Goal: Information Seeking & Learning: Learn about a topic

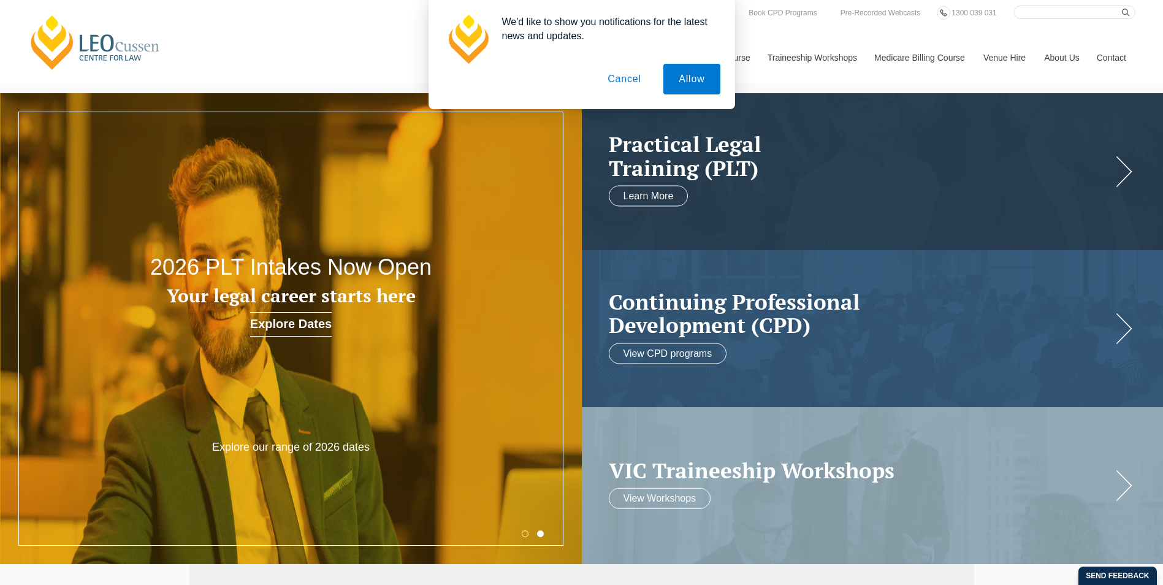
click at [620, 80] on button "Cancel" at bounding box center [624, 79] width 64 height 31
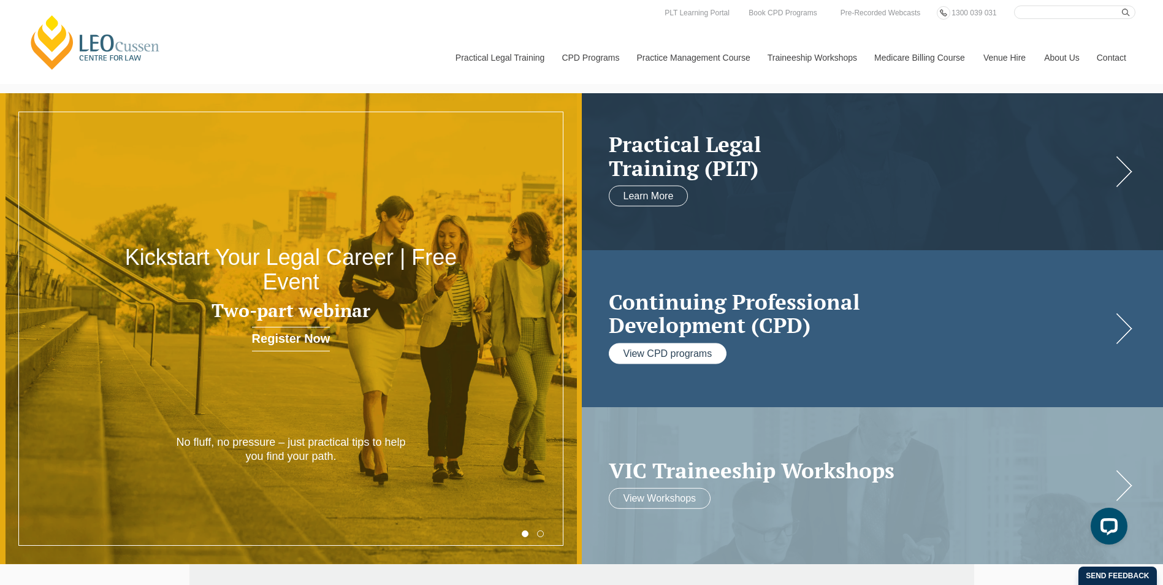
click at [713, 349] on link "View CPD programs" at bounding box center [668, 353] width 118 height 21
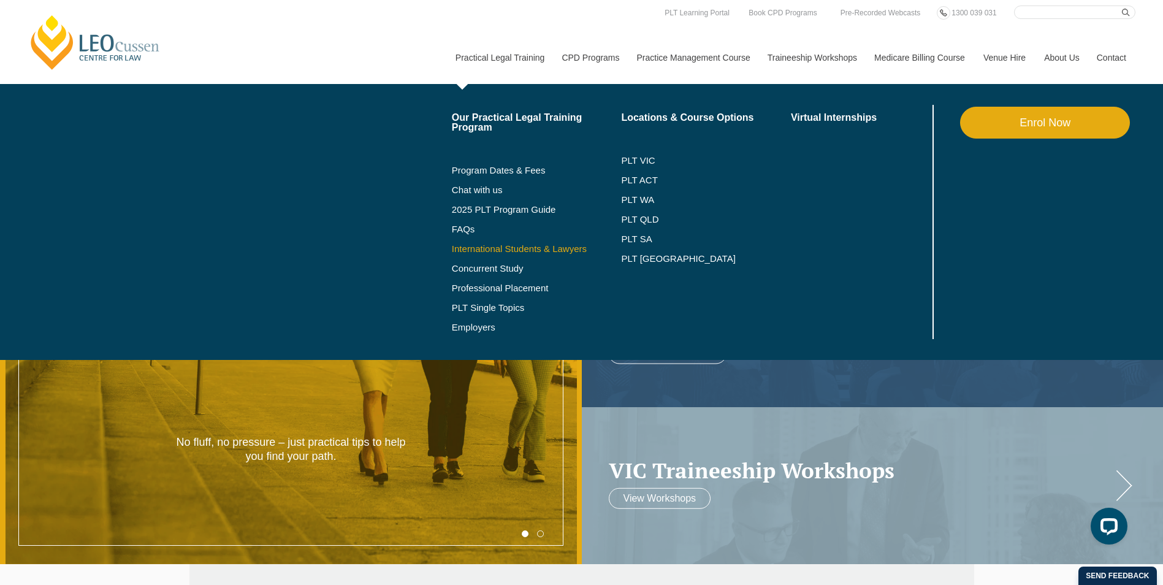
click at [548, 248] on link "International Students & Lawyers" at bounding box center [537, 249] width 170 height 10
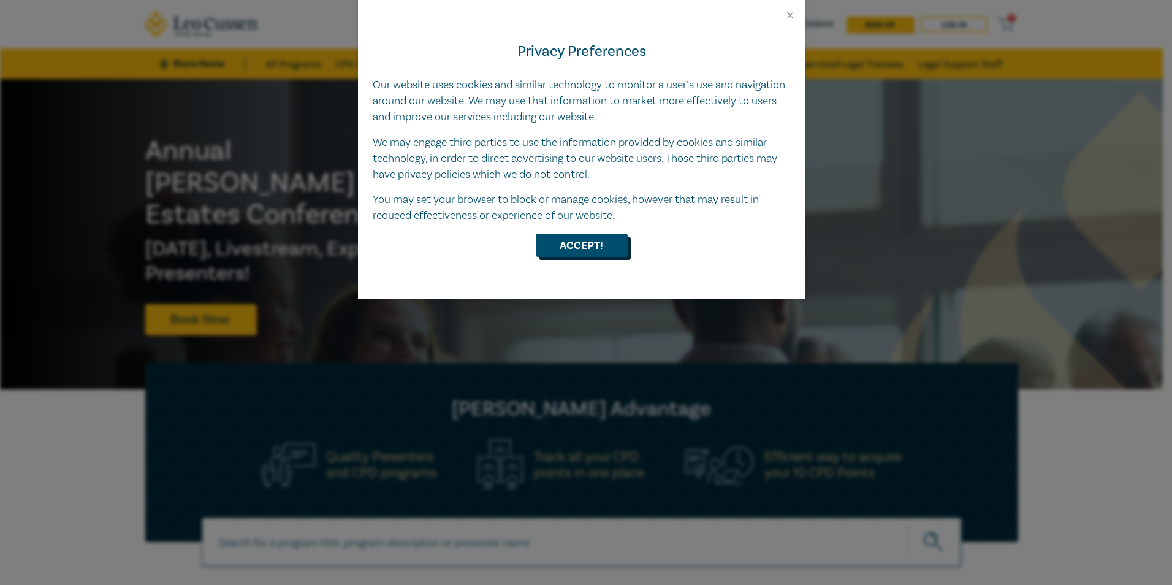
click at [556, 244] on button "Accept!" at bounding box center [582, 244] width 92 height 23
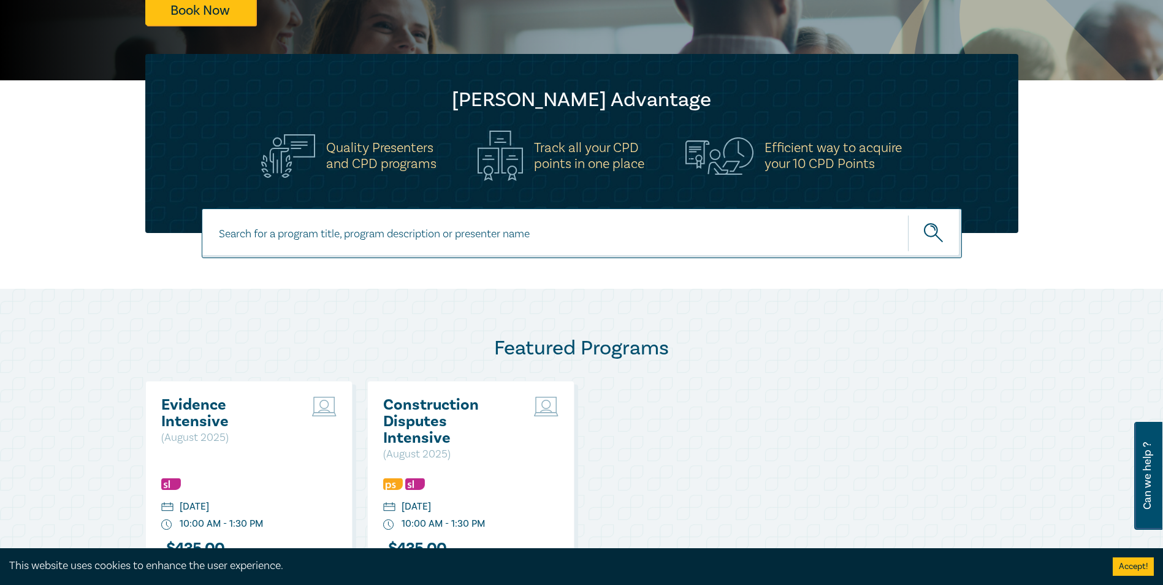
scroll to position [368, 0]
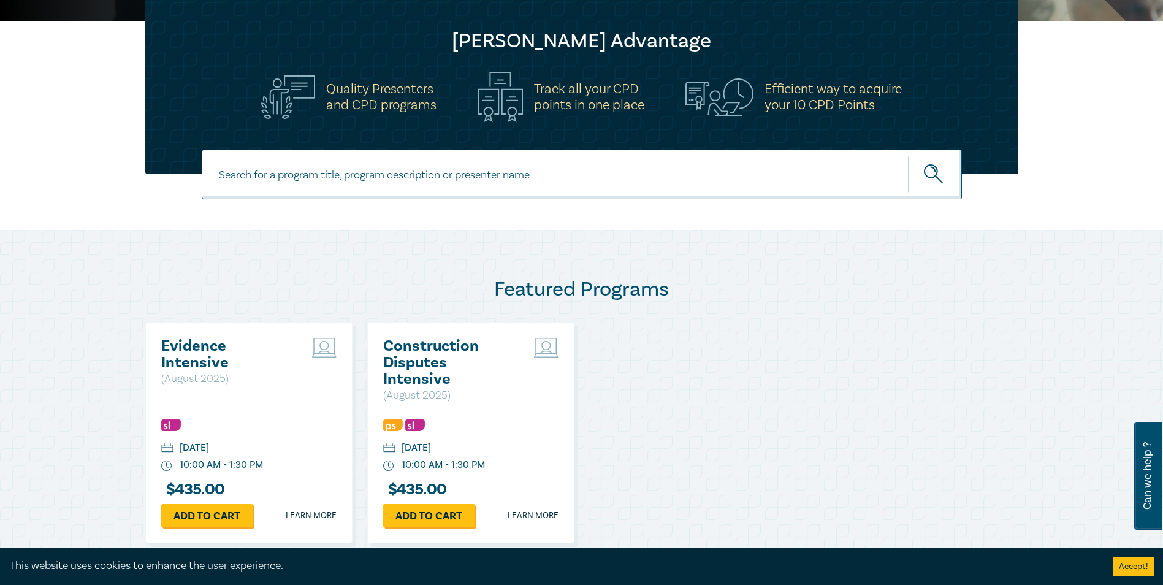
click at [257, 405] on div "Evidence Intensive ( August 2025 ) Wednesday, 20 August 2025 10:00 AM - 1:30 PM…" at bounding box center [248, 432] width 207 height 221
click at [202, 355] on h2 "Evidence Intensive" at bounding box center [227, 354] width 132 height 33
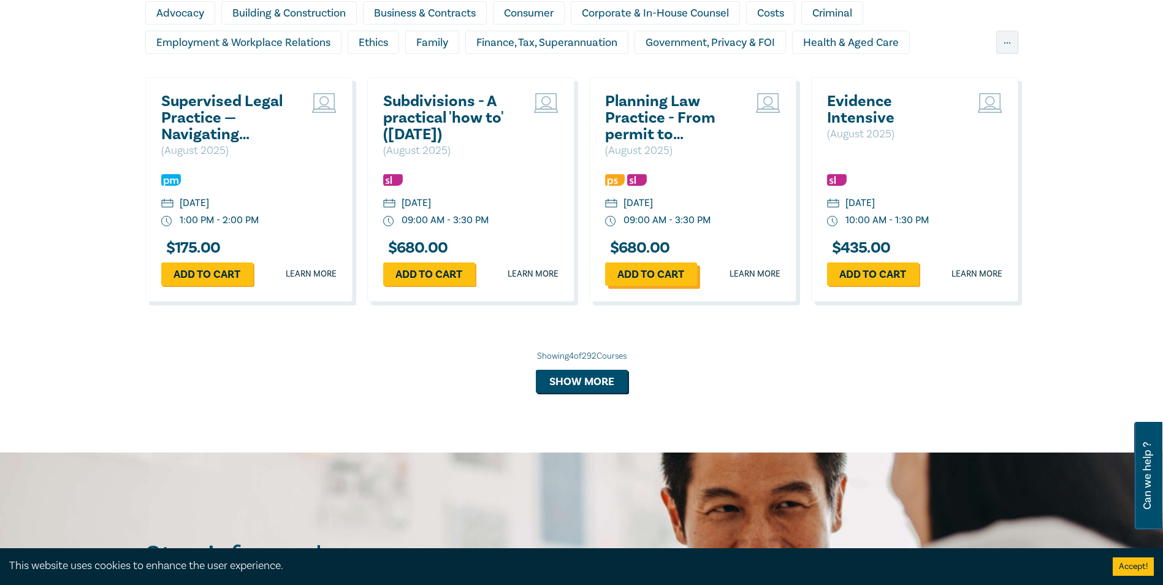
scroll to position [1103, 0]
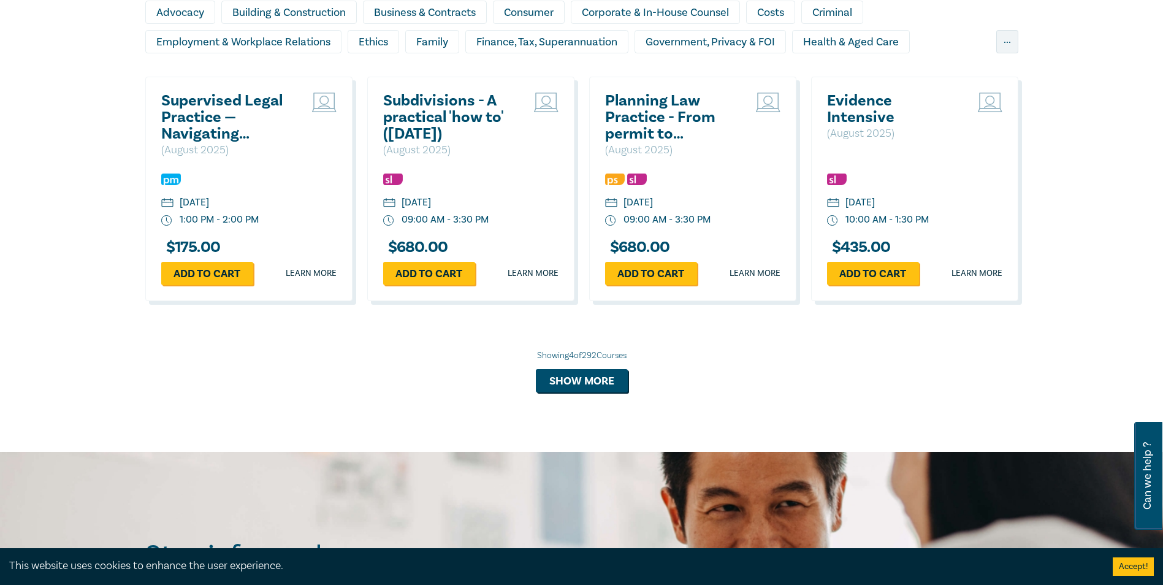
click at [218, 96] on h2 "Supervised Legal Practice — Navigating Obligations and Risks" at bounding box center [227, 118] width 132 height 50
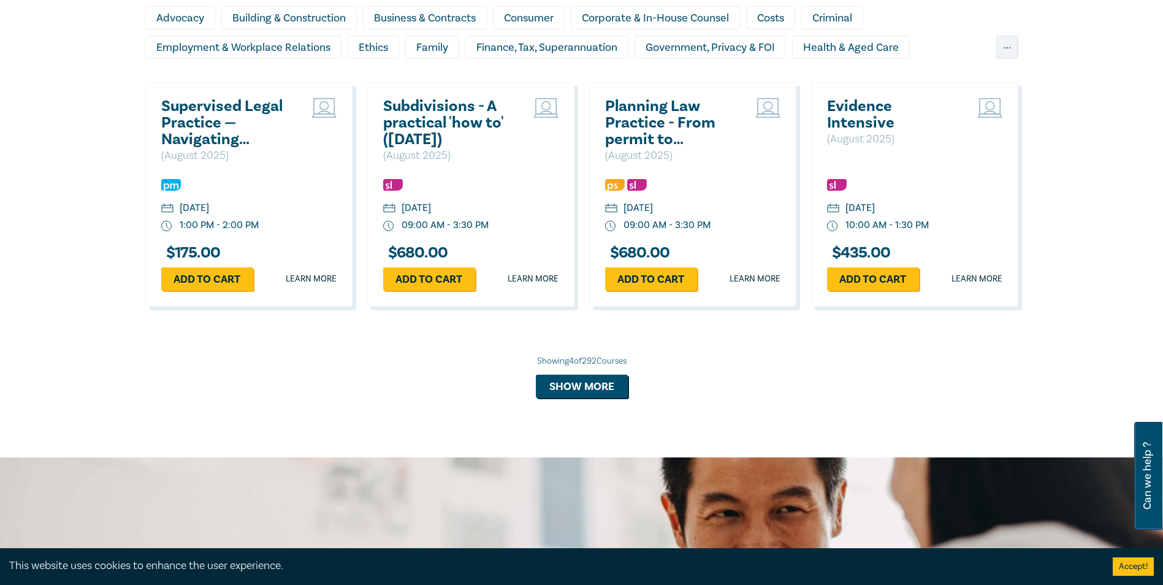
scroll to position [1076, 0]
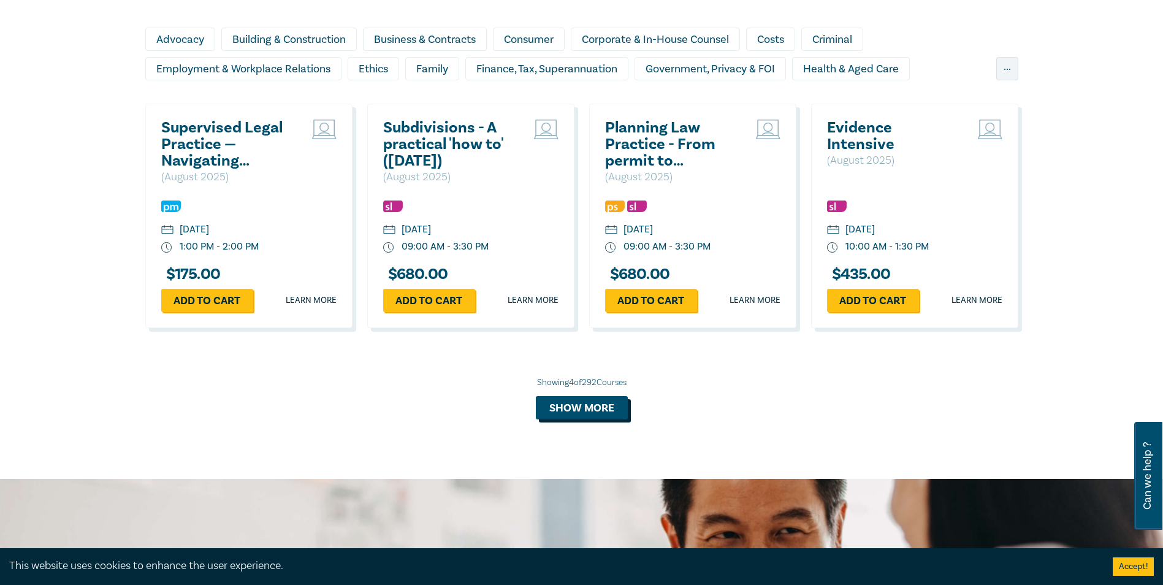
click at [586, 413] on button "Show more" at bounding box center [582, 407] width 92 height 23
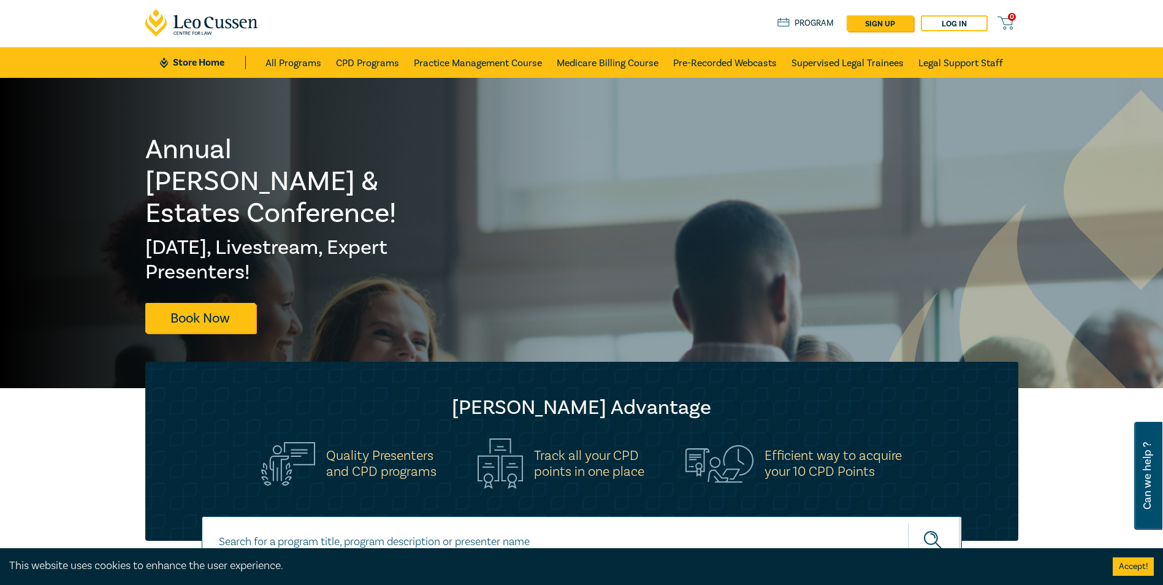
scroll to position [0, 0]
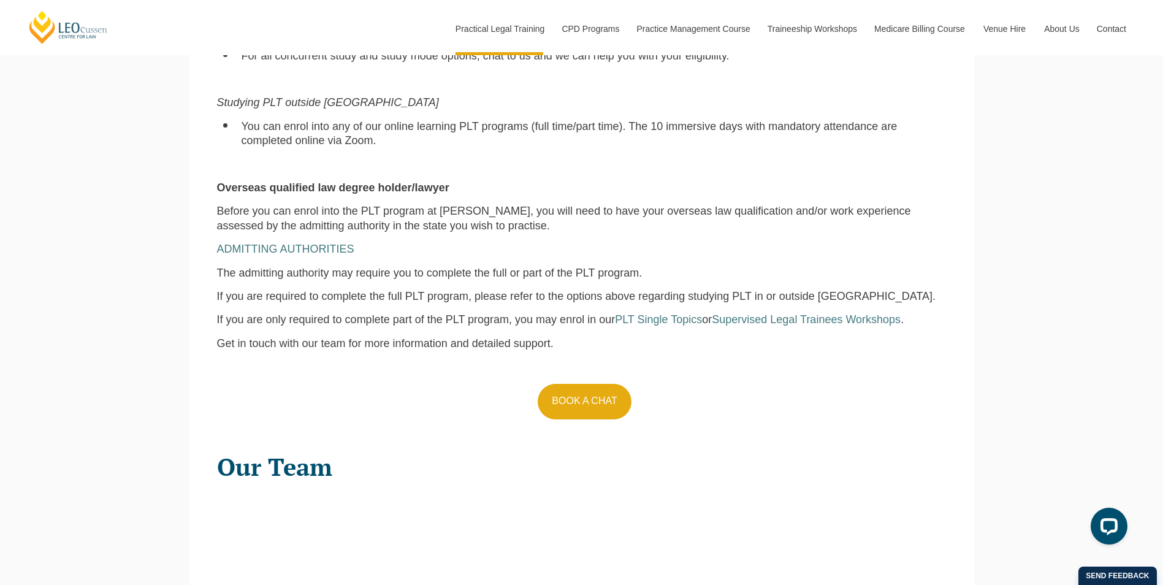
scroll to position [797, 0]
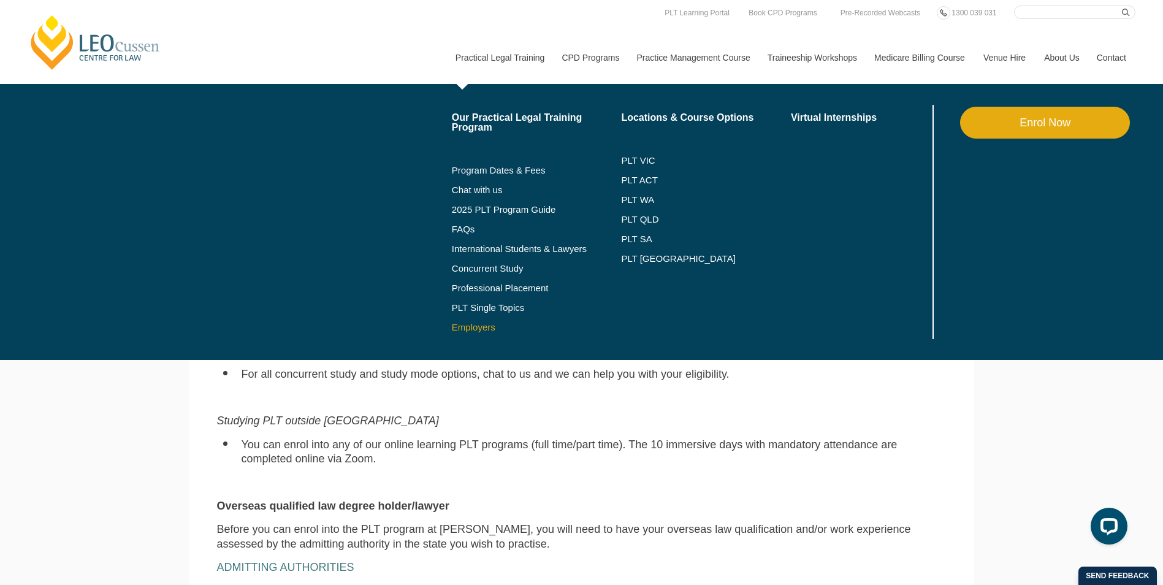
click at [476, 327] on link "Employers" at bounding box center [537, 327] width 170 height 10
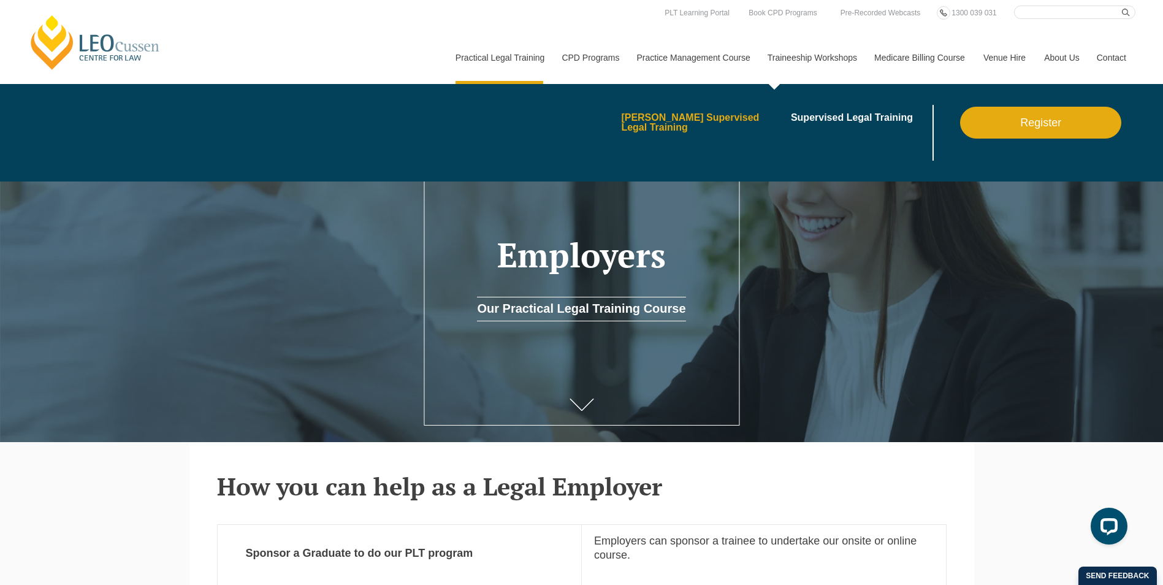
click at [696, 121] on link "[PERSON_NAME] Supervised Legal Training" at bounding box center [701, 123] width 161 height 20
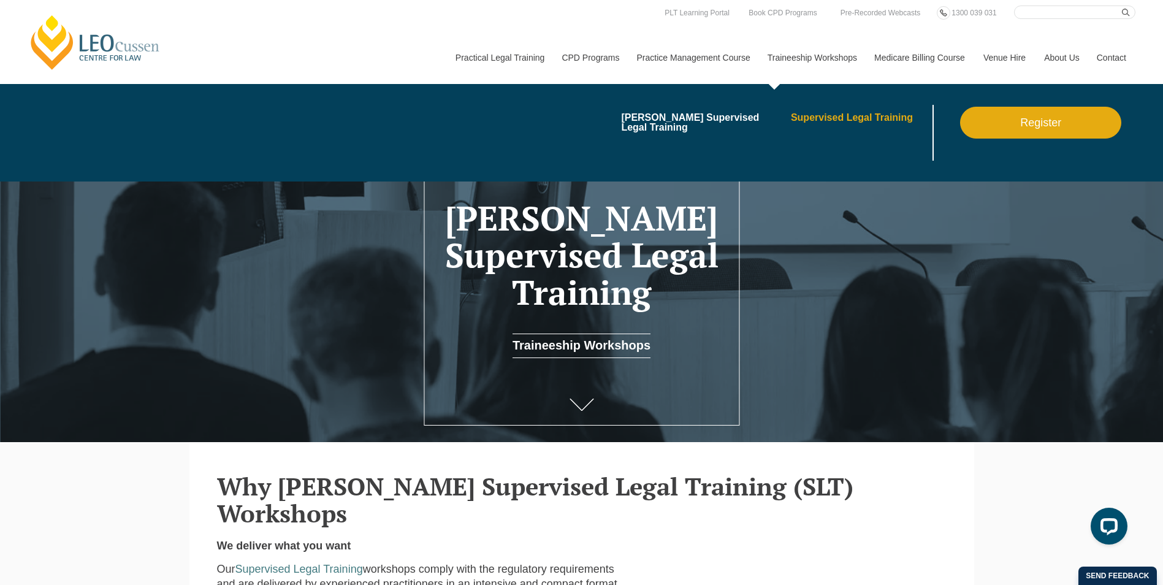
click at [838, 119] on link "Supervised Legal Training" at bounding box center [860, 118] width 139 height 10
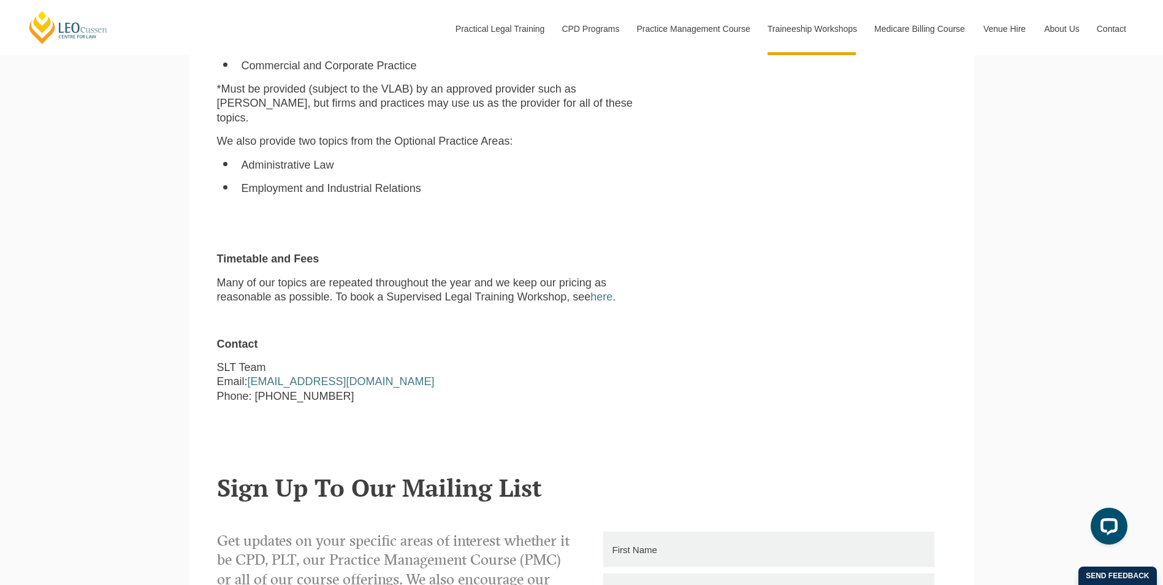
scroll to position [1103, 0]
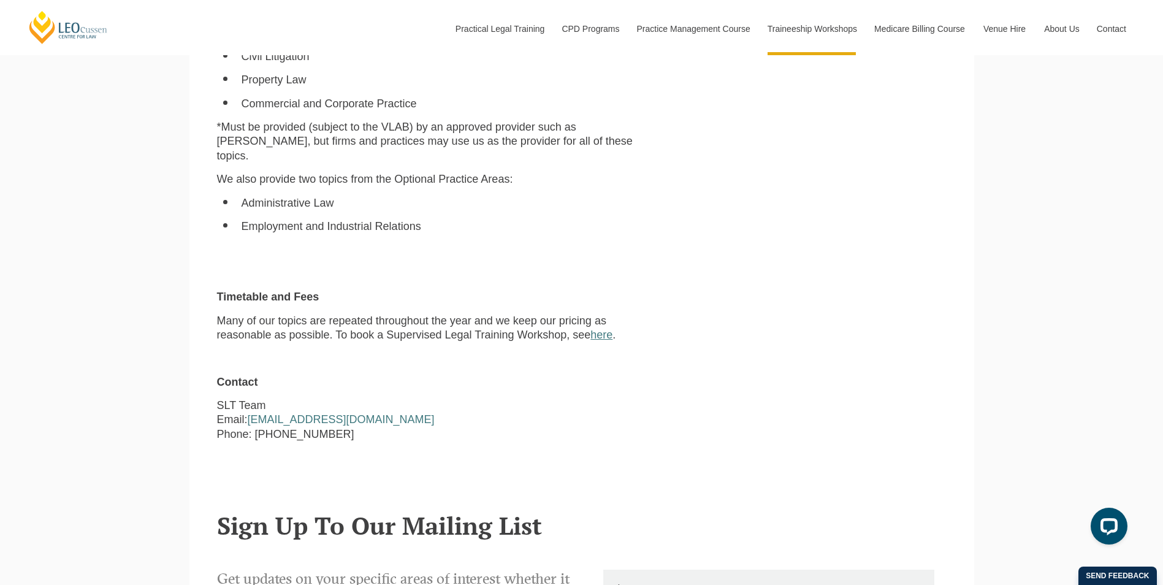
click at [609, 328] on link "here" at bounding box center [601, 334] width 22 height 12
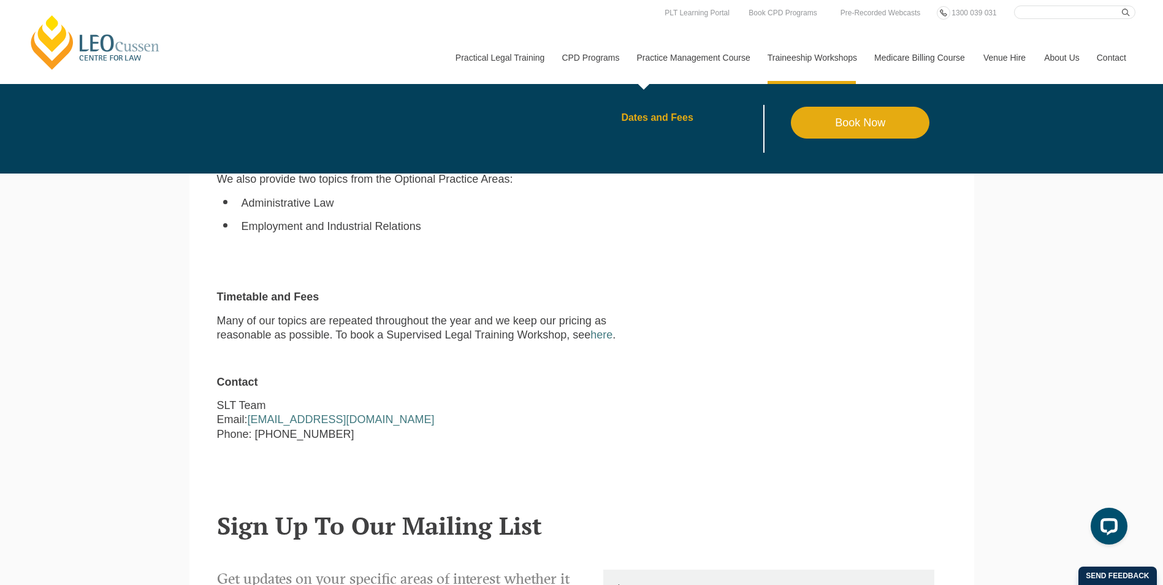
click at [648, 118] on link "Dates and Fees" at bounding box center [706, 118] width 170 height 10
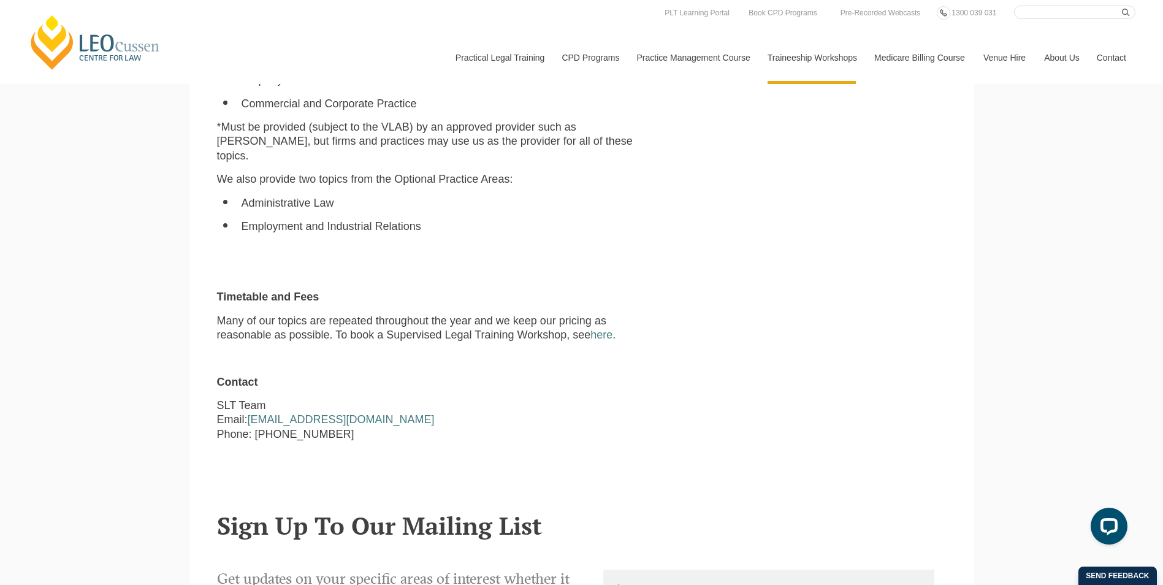
scroll to position [797, 0]
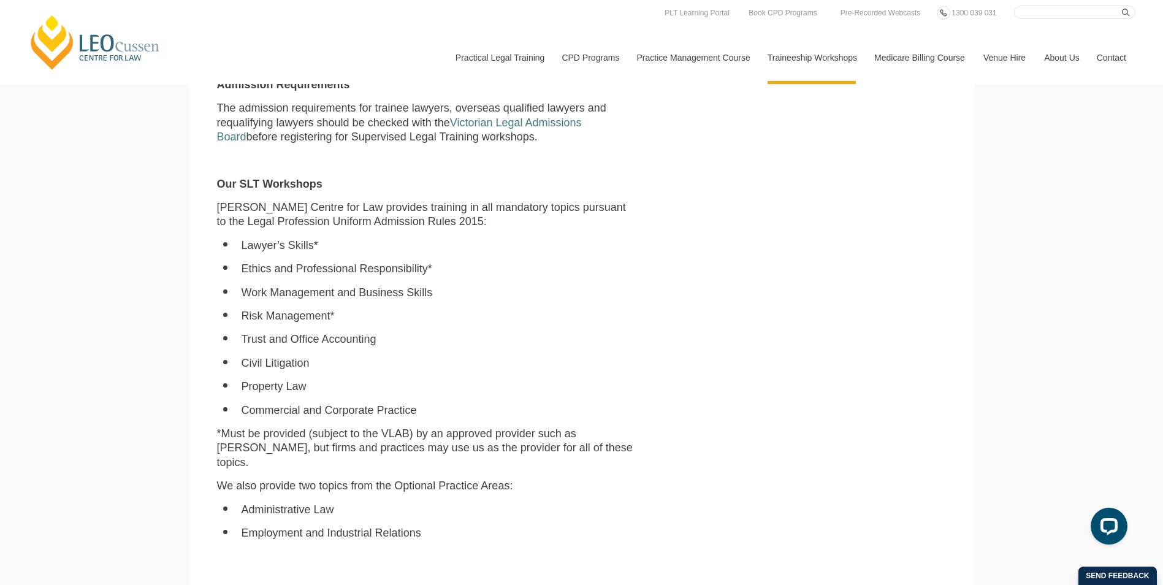
click at [93, 58] on link "[PERSON_NAME] Centre for Law" at bounding box center [95, 42] width 135 height 58
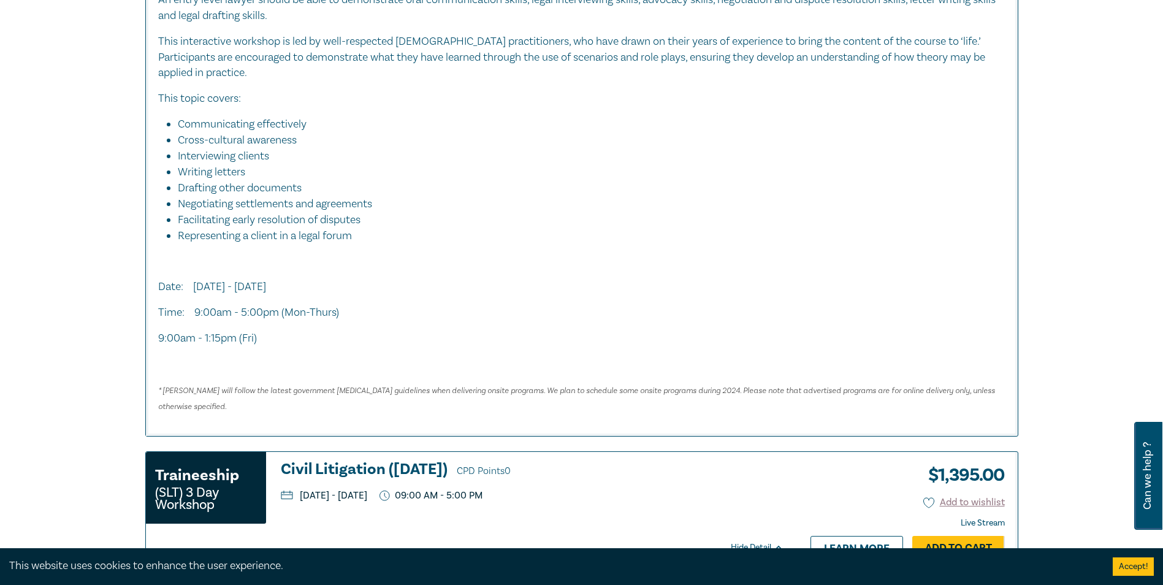
scroll to position [1042, 0]
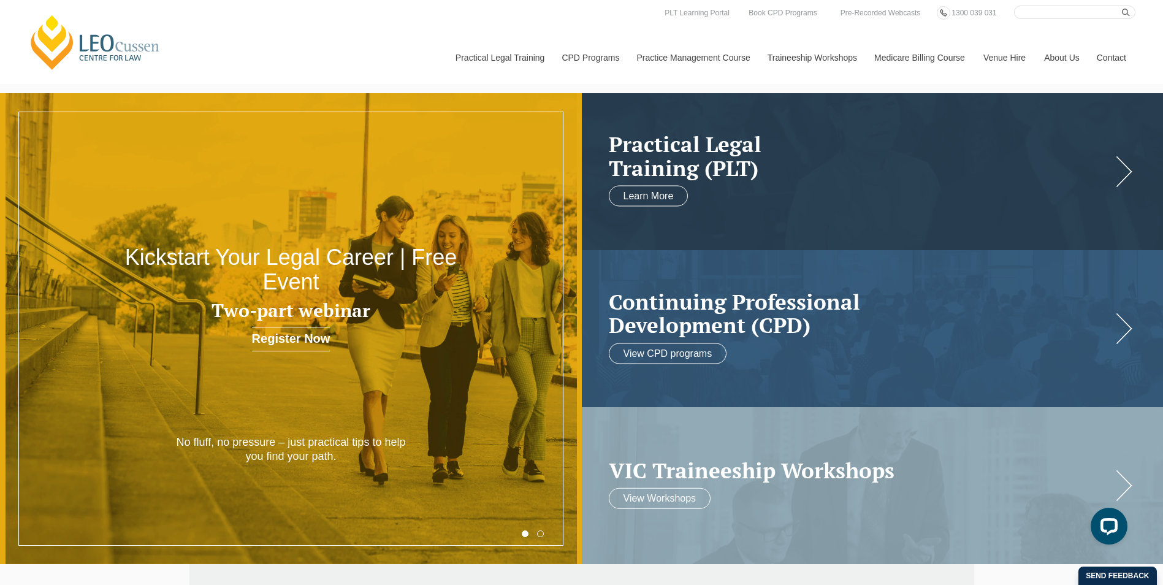
click at [1053, 9] on input "Search here" at bounding box center [1074, 12] width 121 height 13
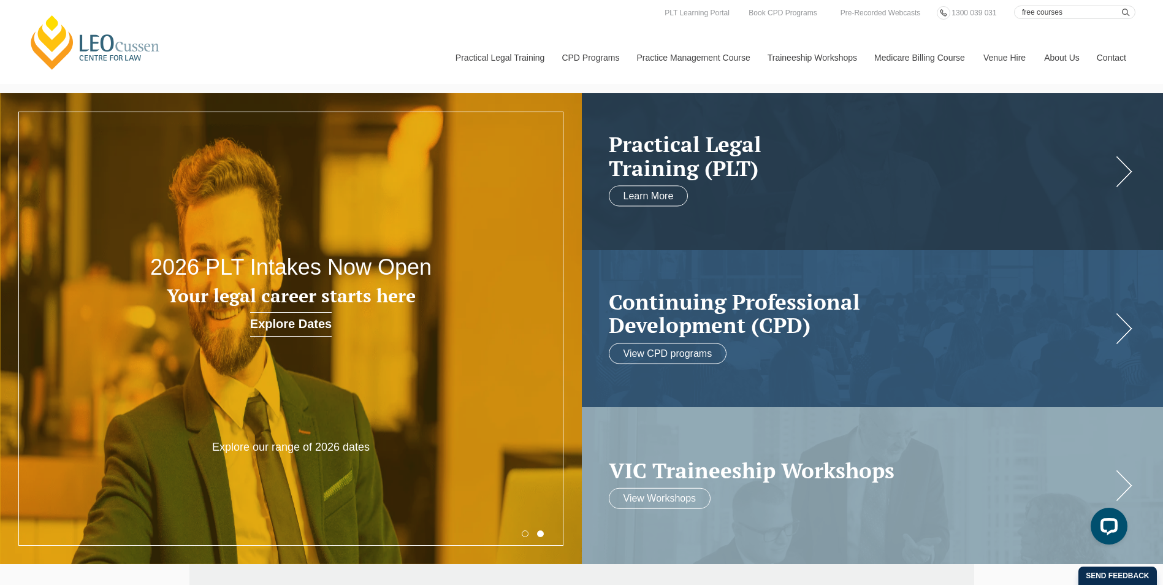
type input "free courses"
click at [1121, 6] on button "submit" at bounding box center [1127, 12] width 13 height 13
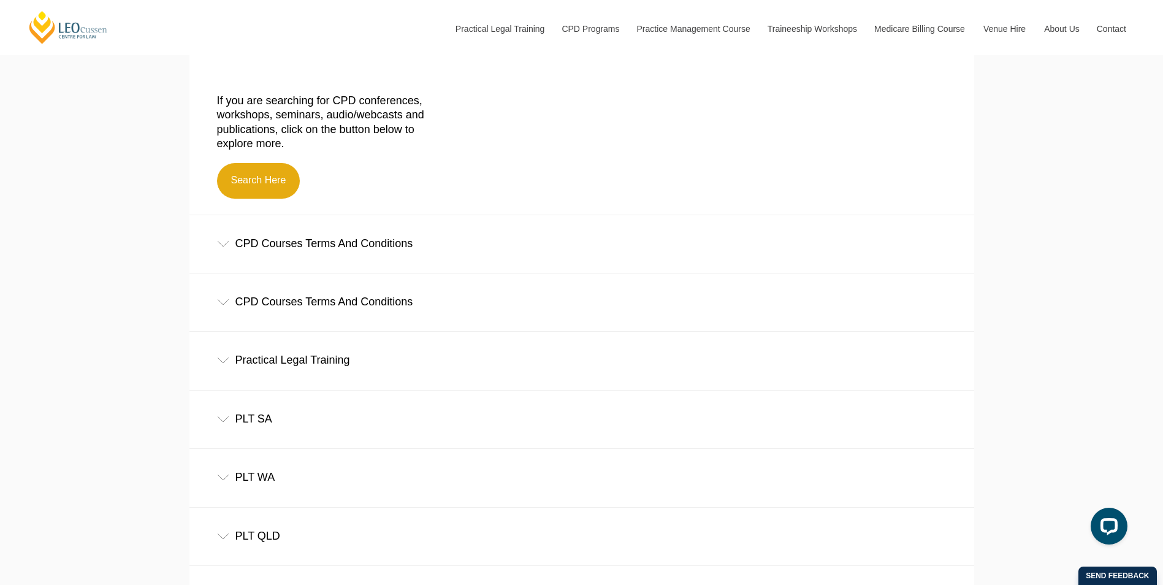
scroll to position [368, 0]
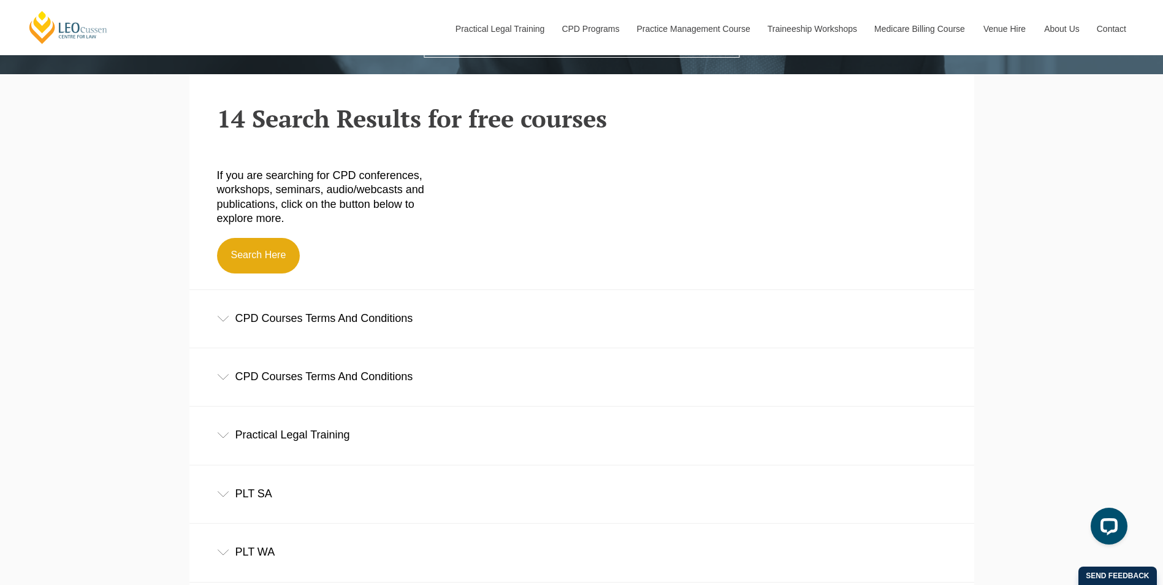
click at [214, 438] on div "Practical Legal Training" at bounding box center [581, 434] width 784 height 57
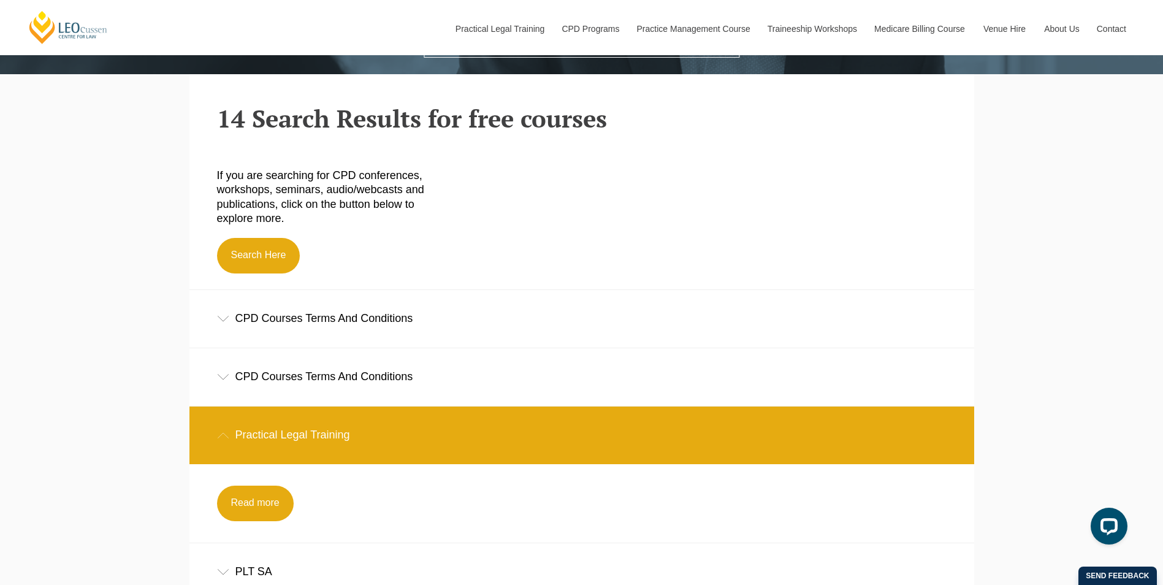
click at [230, 382] on div "CPD Courses Terms And Conditions" at bounding box center [581, 376] width 784 height 57
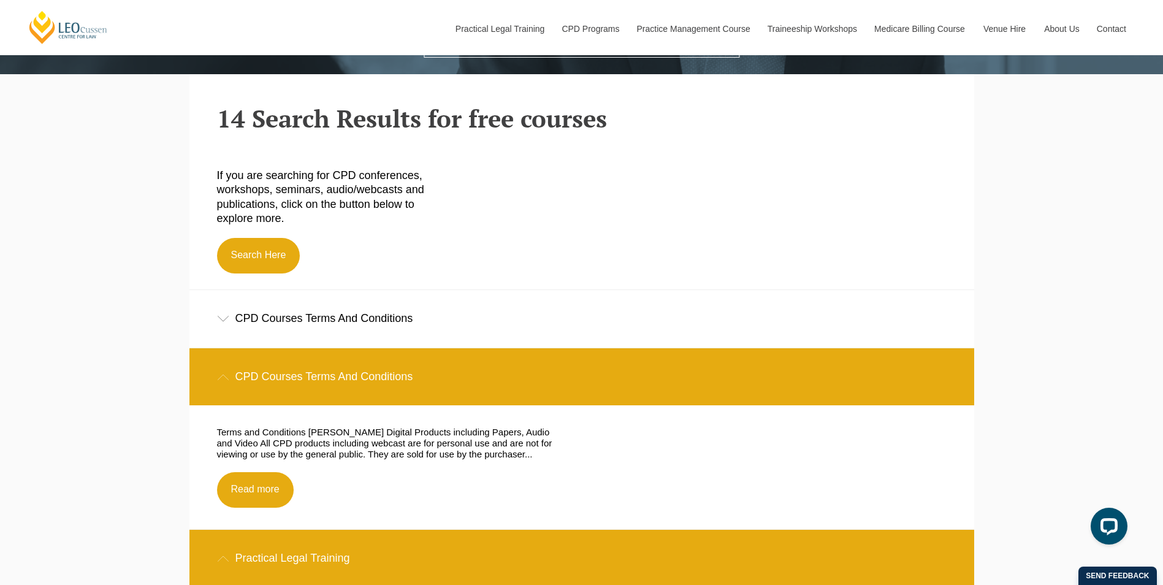
click at [232, 320] on div "CPD Courses Terms And Conditions" at bounding box center [581, 318] width 784 height 57
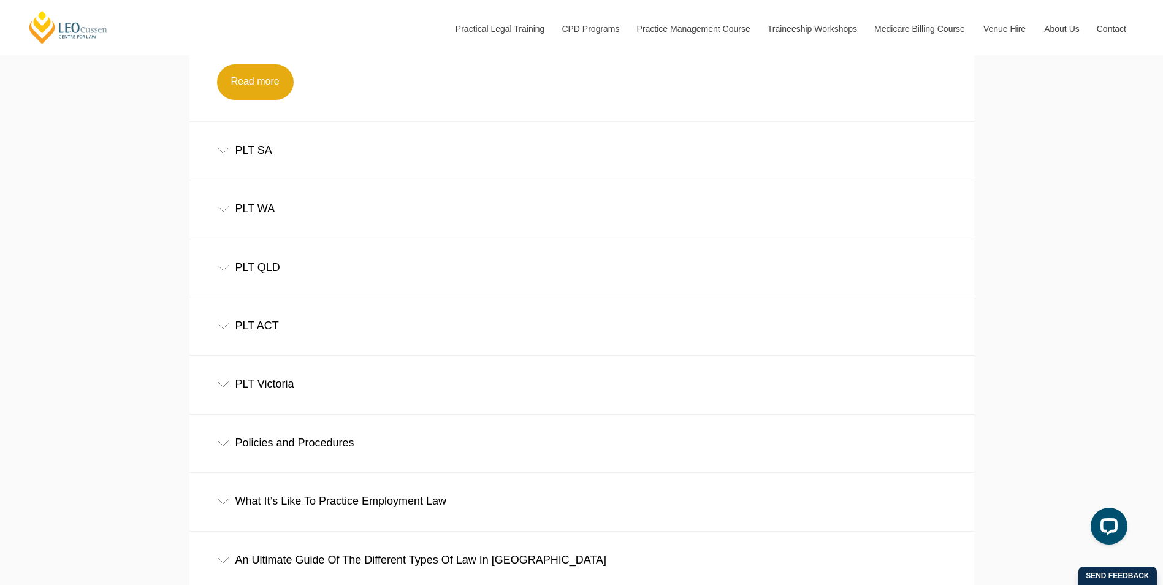
scroll to position [1042, 0]
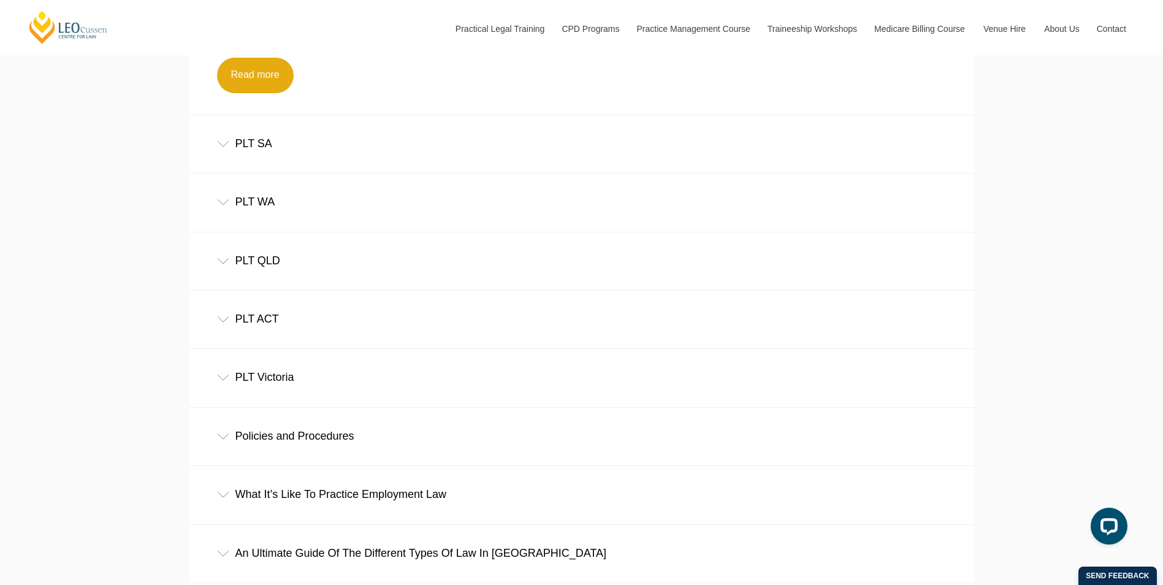
click at [235, 384] on div "PLT Victoria" at bounding box center [581, 377] width 784 height 57
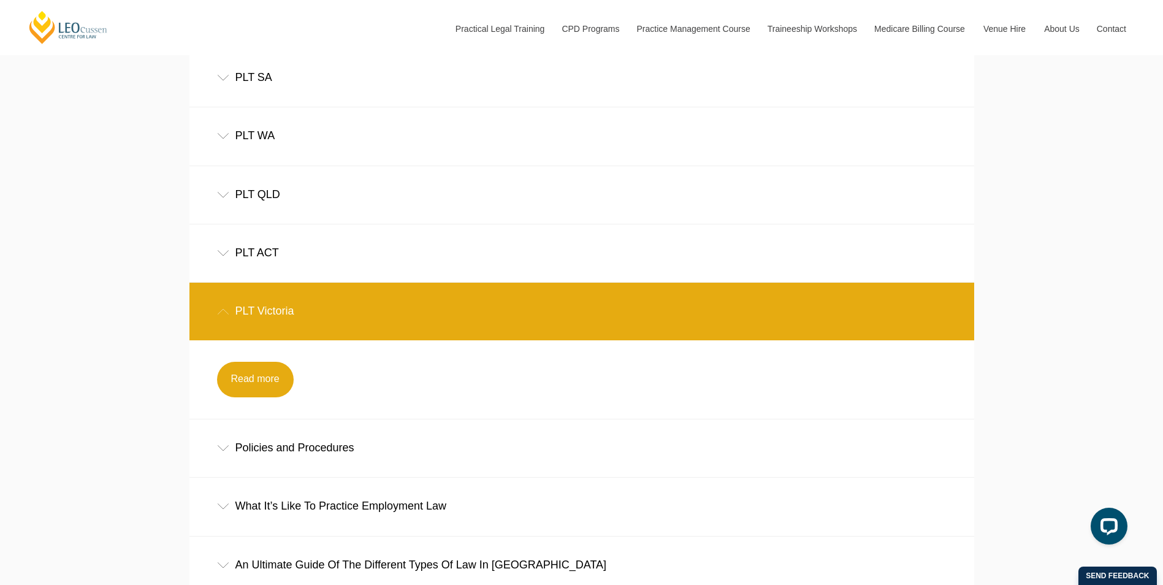
scroll to position [1226, 0]
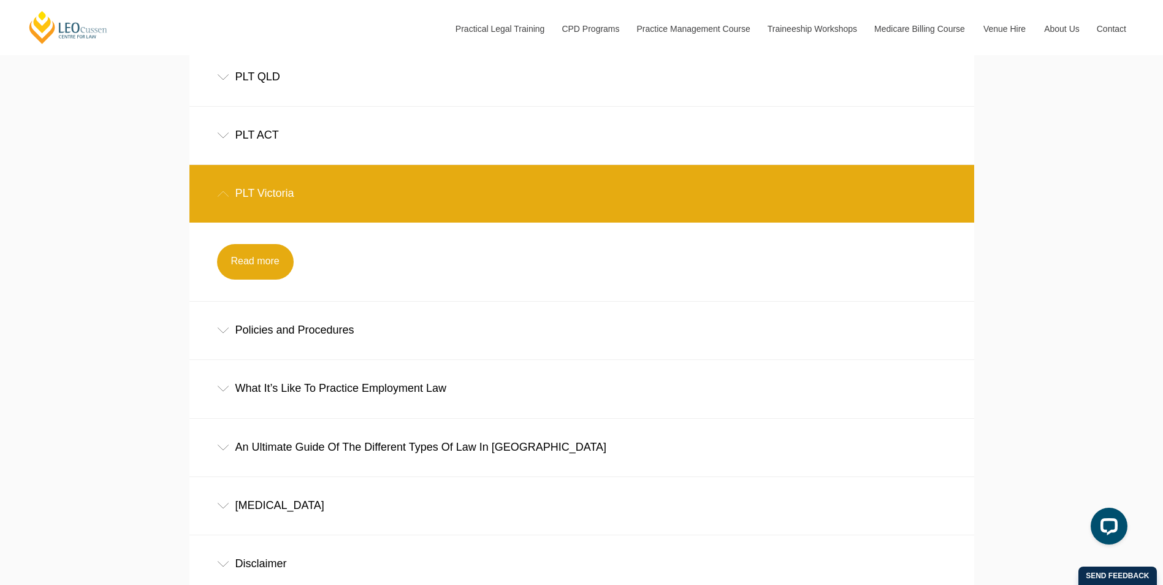
click at [224, 387] on div "What It’s Like To Practice Employment Law" at bounding box center [581, 388] width 784 height 57
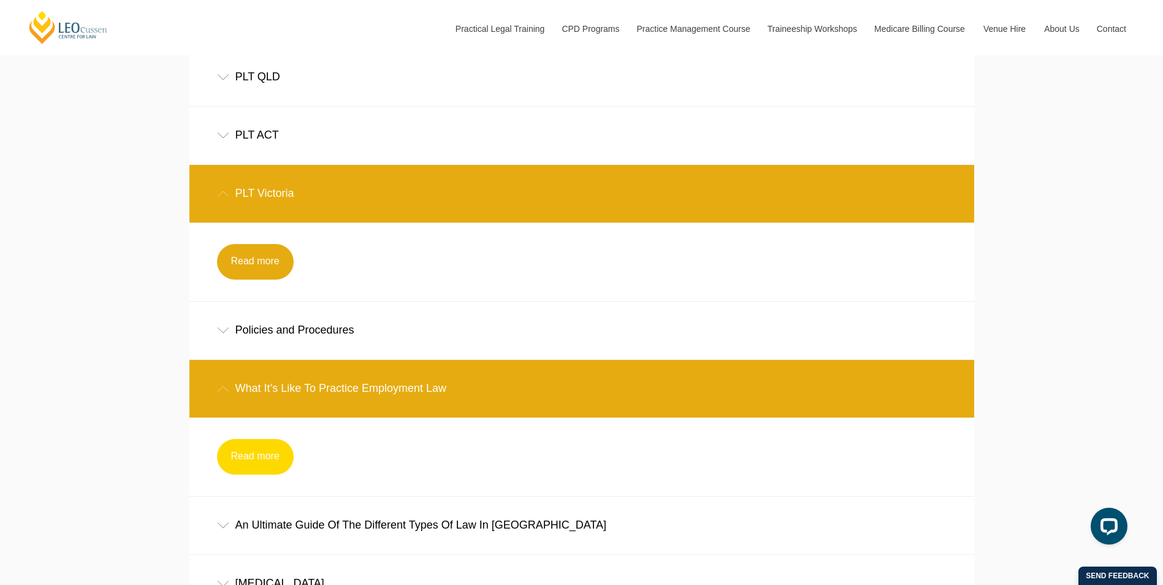
click at [283, 460] on link "Read more" at bounding box center [255, 457] width 77 height 36
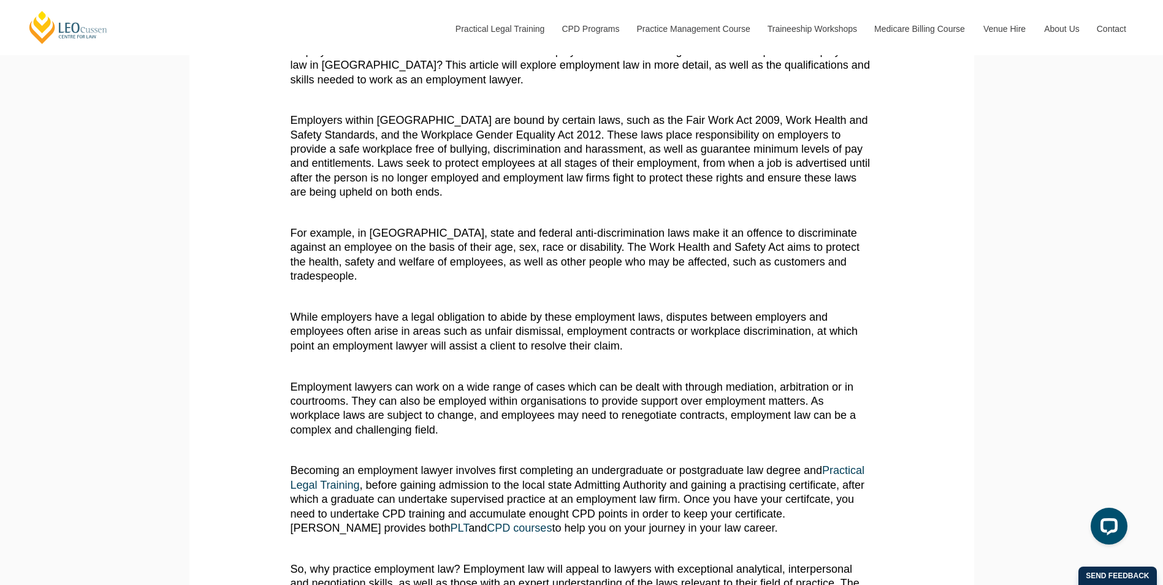
scroll to position [306, 0]
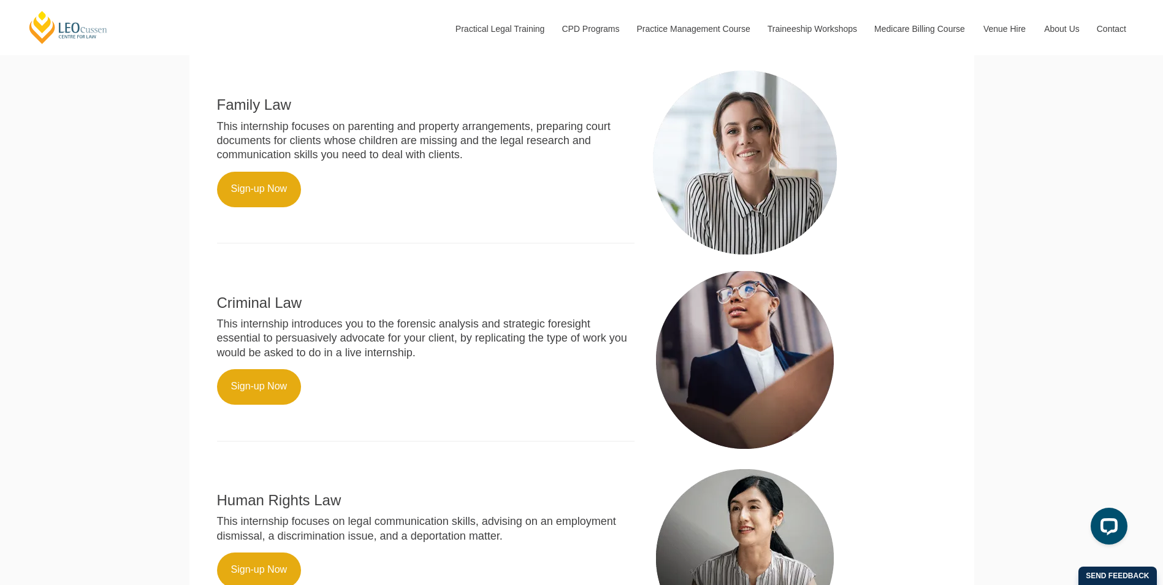
scroll to position [552, 0]
